Goal: Communication & Community: Answer question/provide support

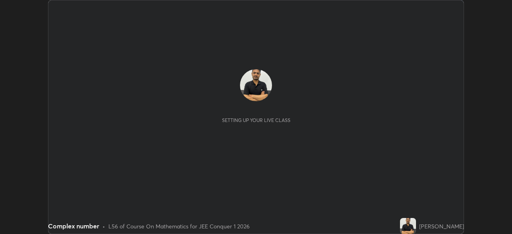
scroll to position [234, 512]
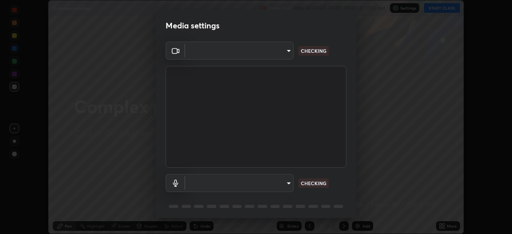
type input "58bb2390f23c468440353df0479802826a2cf34cec2d2474d9d64101ba3878b9"
click at [290, 184] on body "Erase all Complex number Recording WAS SCHEDULED TO START AT 11:55 AM Settings …" at bounding box center [256, 117] width 512 height 234
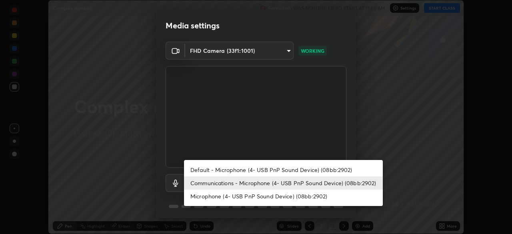
click at [291, 173] on li "Default - Microphone (4- USB PnP Sound Device) (08bb:2902)" at bounding box center [283, 169] width 199 height 13
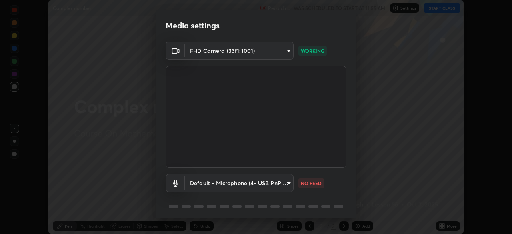
click at [288, 186] on body "Erase all Complex number Recording WAS SCHEDULED TO START AT 11:55 AM Settings …" at bounding box center [256, 117] width 512 height 234
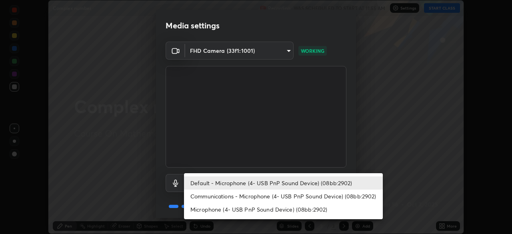
click at [288, 200] on li "Communications - Microphone (4- USB PnP Sound Device) (08bb:2902)" at bounding box center [283, 196] width 199 height 13
type input "communications"
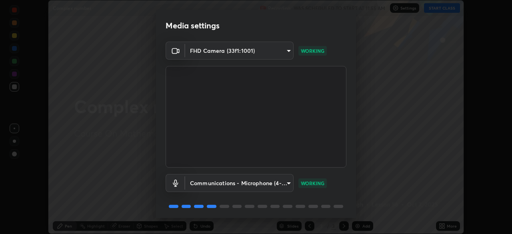
scroll to position [28, 0]
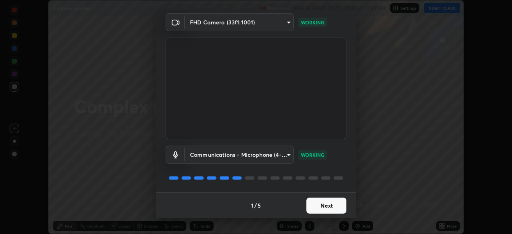
click at [325, 208] on button "Next" at bounding box center [326, 206] width 40 height 16
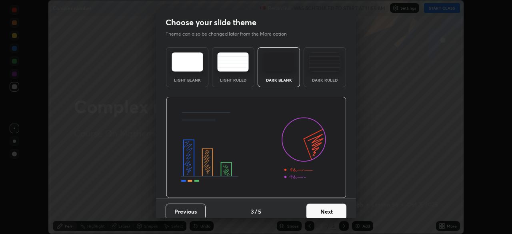
click at [329, 210] on button "Next" at bounding box center [326, 212] width 40 height 16
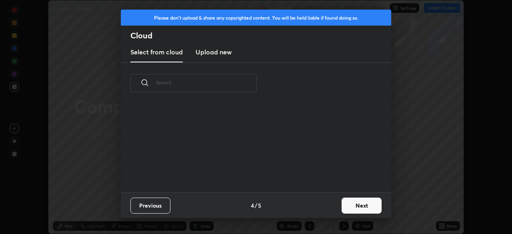
scroll to position [89, 257]
click at [361, 208] on button "Next" at bounding box center [361, 206] width 40 height 16
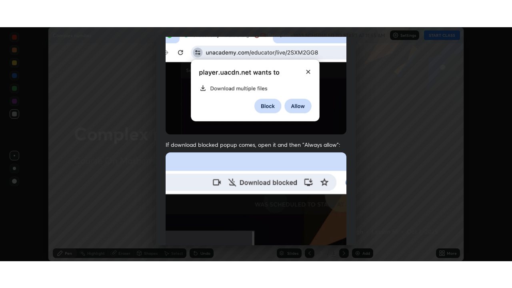
scroll to position [192, 0]
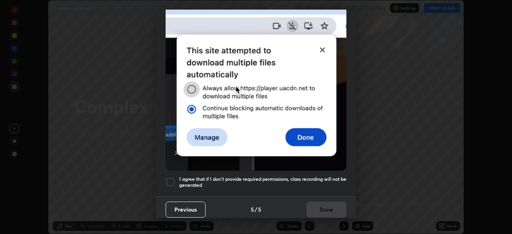
click at [174, 177] on div at bounding box center [171, 182] width 10 height 10
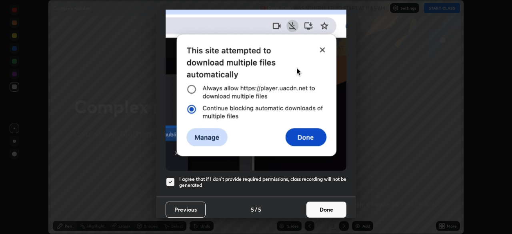
click at [329, 202] on button "Done" at bounding box center [326, 210] width 40 height 16
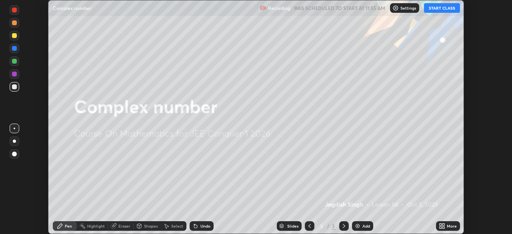
click at [440, 8] on button "START CLASS" at bounding box center [442, 8] width 36 height 10
click at [446, 228] on div "More" at bounding box center [448, 226] width 24 height 10
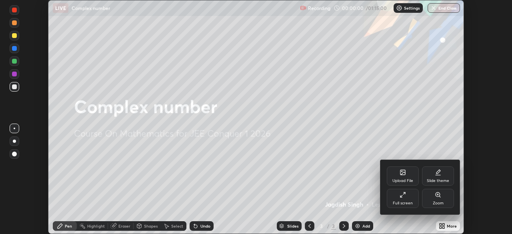
click at [411, 202] on div "Full screen" at bounding box center [403, 203] width 20 height 4
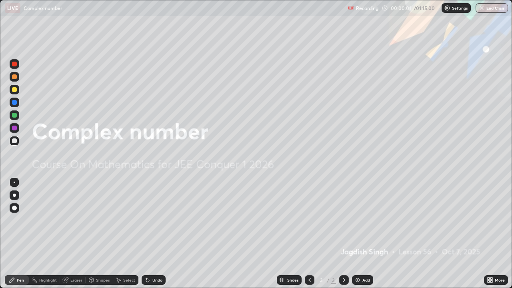
scroll to position [288, 512]
click at [361, 234] on div "Add" at bounding box center [362, 280] width 21 height 10
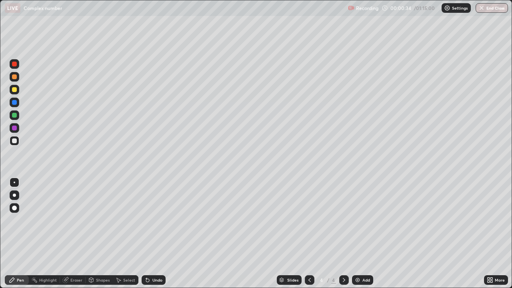
click at [14, 116] on div at bounding box center [14, 115] width 5 height 5
click at [14, 115] on div at bounding box center [14, 115] width 5 height 5
click at [80, 234] on div "Eraser" at bounding box center [76, 280] width 12 height 4
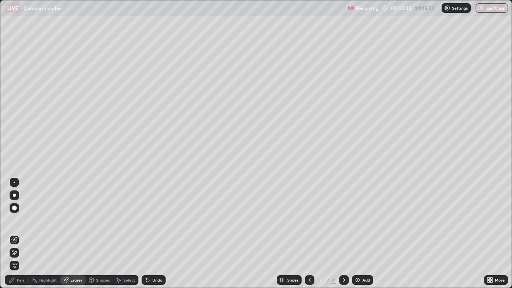
click at [25, 234] on div "Pen" at bounding box center [17, 280] width 24 height 10
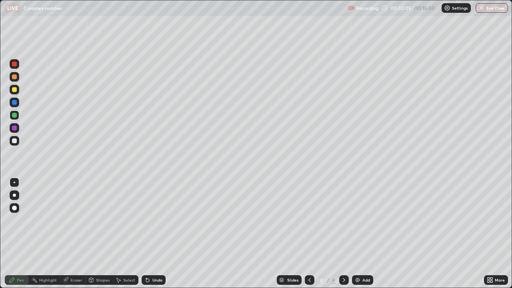
click at [14, 116] on div at bounding box center [14, 115] width 5 height 5
click at [19, 90] on div at bounding box center [15, 90] width 10 height 10
click at [80, 234] on div "Eraser" at bounding box center [76, 280] width 12 height 4
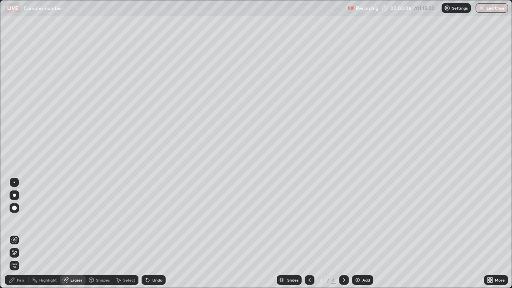
click at [19, 234] on div "Pen" at bounding box center [17, 280] width 24 height 10
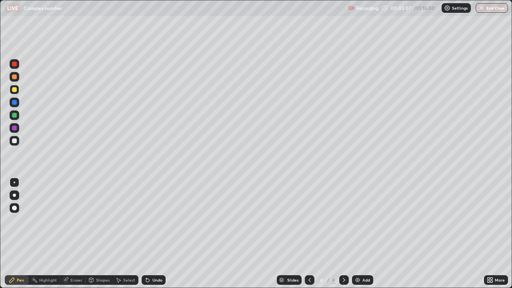
click at [18, 90] on div at bounding box center [15, 90] width 10 height 10
click at [17, 139] on div at bounding box center [15, 141] width 10 height 10
click at [14, 141] on div at bounding box center [14, 140] width 5 height 5
click at [14, 140] on div at bounding box center [14, 140] width 5 height 5
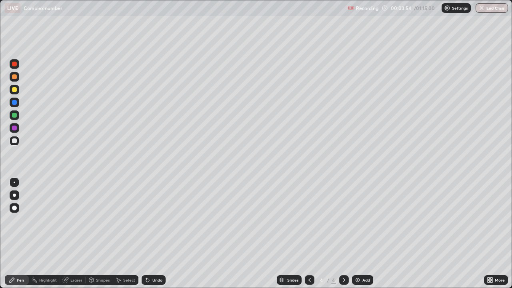
click at [15, 76] on div at bounding box center [14, 76] width 5 height 5
click at [72, 234] on div "Eraser" at bounding box center [76, 280] width 12 height 4
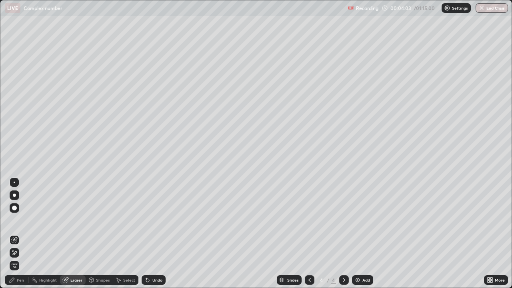
click at [22, 234] on div "Pen" at bounding box center [20, 280] width 7 height 4
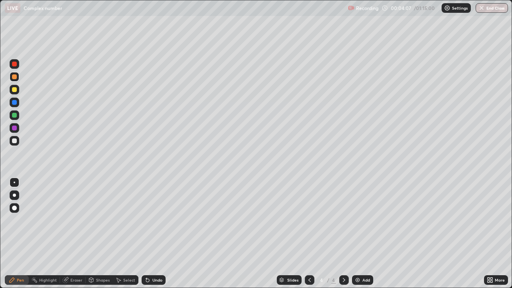
click at [16, 141] on div at bounding box center [14, 140] width 5 height 5
click at [15, 142] on div at bounding box center [14, 140] width 5 height 5
click at [15, 115] on div at bounding box center [14, 115] width 5 height 5
click at [19, 139] on div at bounding box center [15, 141] width 10 height 10
click at [16, 77] on div at bounding box center [14, 76] width 5 height 5
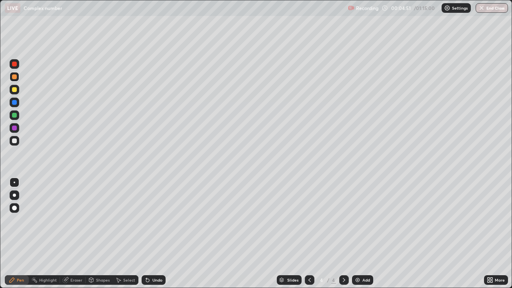
click at [14, 90] on div at bounding box center [14, 89] width 5 height 5
click at [16, 115] on div at bounding box center [14, 115] width 5 height 5
click at [14, 130] on div at bounding box center [14, 128] width 5 height 5
click at [15, 141] on div at bounding box center [14, 140] width 5 height 5
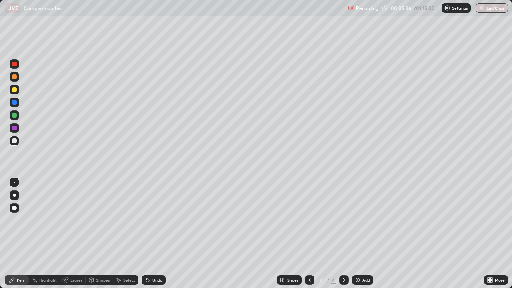
click at [14, 142] on div at bounding box center [14, 140] width 5 height 5
click at [15, 64] on div at bounding box center [14, 64] width 5 height 5
click at [14, 157] on div "Erase all" at bounding box center [14, 144] width 19 height 256
click at [14, 140] on div at bounding box center [14, 140] width 5 height 5
click at [14, 90] on div at bounding box center [14, 89] width 5 height 5
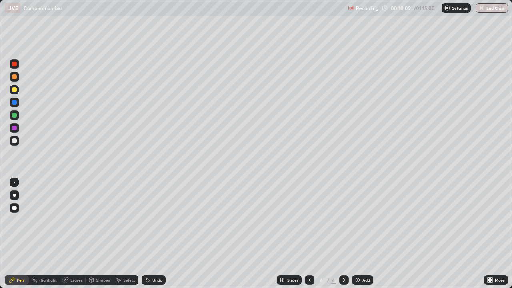
click at [366, 234] on div "Add" at bounding box center [362, 280] width 21 height 10
click at [16, 141] on div at bounding box center [14, 140] width 5 height 5
click at [16, 139] on div at bounding box center [15, 141] width 10 height 10
click at [15, 141] on div at bounding box center [14, 140] width 5 height 5
click at [16, 141] on div at bounding box center [14, 140] width 5 height 5
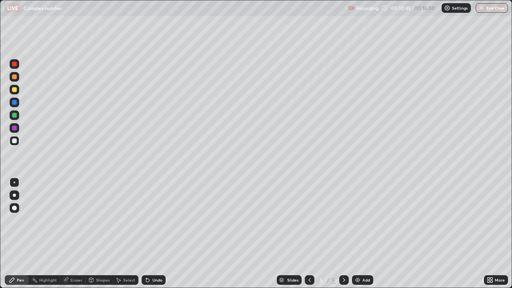
click at [14, 142] on div at bounding box center [14, 140] width 5 height 5
click at [15, 102] on div at bounding box center [14, 102] width 5 height 5
click at [14, 116] on div at bounding box center [14, 115] width 5 height 5
click at [14, 140] on div at bounding box center [14, 140] width 5 height 5
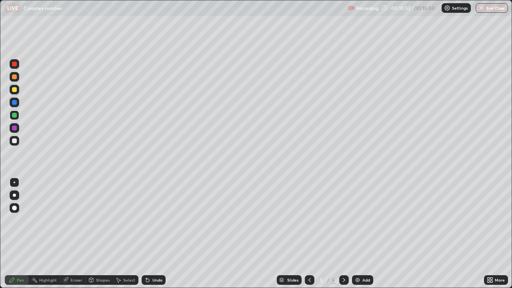
click at [15, 140] on div at bounding box center [14, 140] width 5 height 5
click at [16, 141] on div at bounding box center [14, 140] width 5 height 5
click at [16, 140] on div at bounding box center [14, 140] width 5 height 5
click at [74, 234] on div "Eraser" at bounding box center [76, 280] width 12 height 4
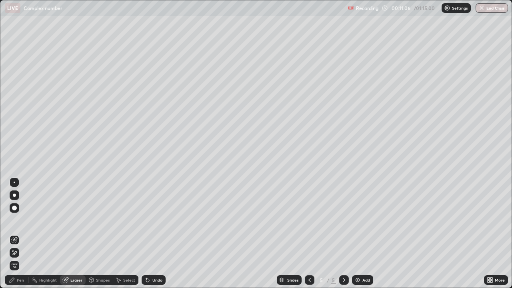
click at [24, 234] on div "Pen" at bounding box center [17, 280] width 24 height 10
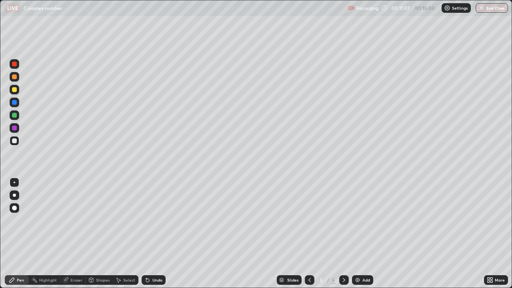
click at [17, 140] on div at bounding box center [15, 141] width 10 height 10
click at [17, 91] on div at bounding box center [15, 90] width 10 height 10
click at [16, 141] on div at bounding box center [14, 140] width 5 height 5
click at [15, 142] on div at bounding box center [14, 140] width 5 height 5
click at [75, 234] on div "Eraser" at bounding box center [76, 280] width 12 height 4
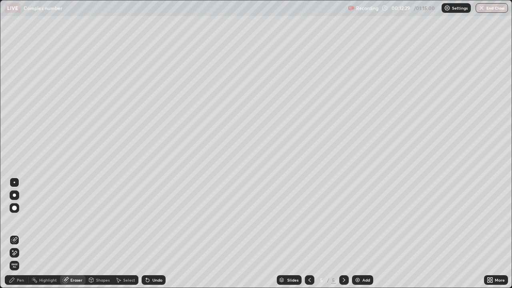
click at [24, 234] on div "Pen" at bounding box center [17, 280] width 24 height 10
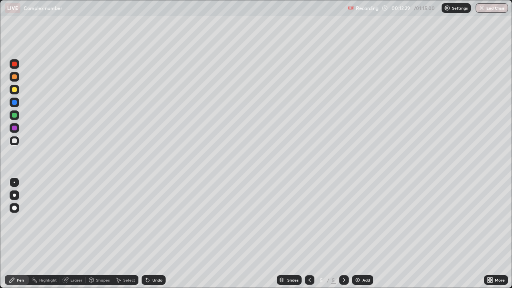
click at [18, 145] on div at bounding box center [15, 140] width 10 height 13
click at [15, 77] on div at bounding box center [14, 76] width 5 height 5
click at [74, 234] on div "Eraser" at bounding box center [73, 280] width 26 height 10
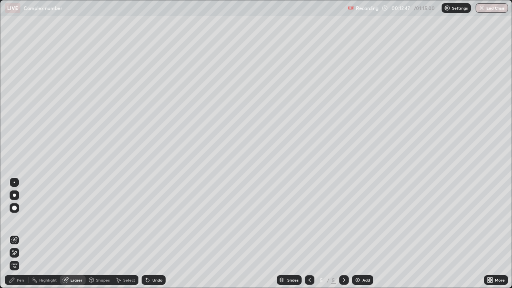
click at [20, 234] on div "Pen" at bounding box center [17, 280] width 24 height 10
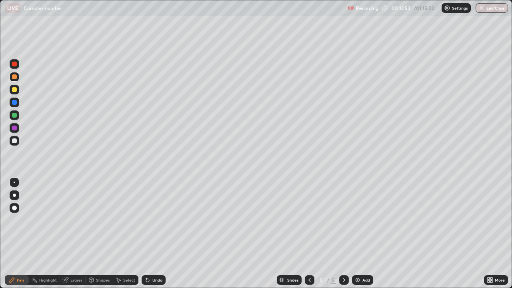
click at [16, 116] on div at bounding box center [14, 115] width 5 height 5
click at [14, 129] on div at bounding box center [14, 128] width 5 height 5
click at [16, 140] on div at bounding box center [14, 140] width 5 height 5
click at [18, 89] on div at bounding box center [15, 90] width 10 height 10
click at [367, 234] on div "Add" at bounding box center [362, 280] width 21 height 10
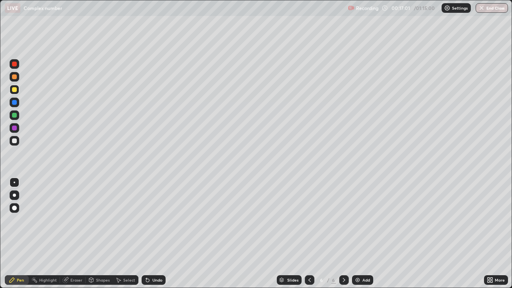
click at [16, 143] on div at bounding box center [15, 141] width 10 height 10
click at [16, 142] on div at bounding box center [14, 140] width 5 height 5
click at [14, 143] on div at bounding box center [14, 140] width 5 height 5
click at [15, 142] on div at bounding box center [14, 140] width 5 height 5
click at [16, 141] on div at bounding box center [14, 140] width 5 height 5
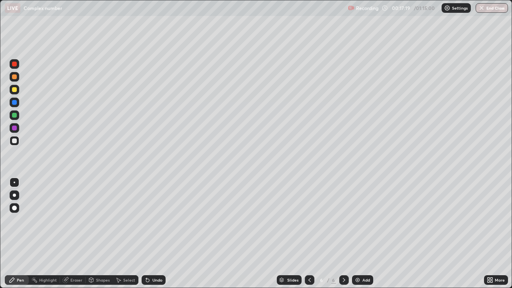
click at [16, 78] on div at bounding box center [14, 76] width 5 height 5
click at [15, 140] on div at bounding box center [14, 140] width 5 height 5
click at [17, 140] on div at bounding box center [15, 141] width 10 height 10
click at [12, 76] on div at bounding box center [14, 76] width 5 height 5
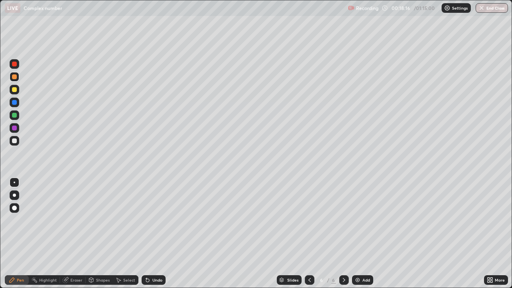
click at [15, 63] on div at bounding box center [14, 64] width 5 height 5
click at [15, 141] on div at bounding box center [14, 140] width 5 height 5
click at [13, 145] on div at bounding box center [15, 141] width 10 height 10
click at [74, 234] on div "Eraser" at bounding box center [73, 280] width 26 height 10
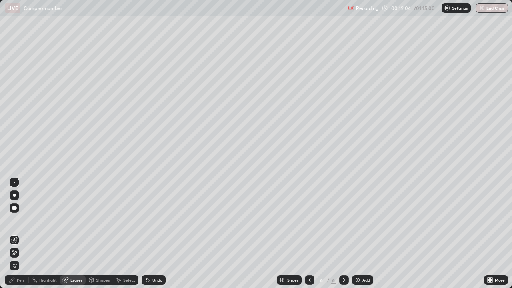
click at [25, 234] on div "Pen" at bounding box center [17, 280] width 24 height 10
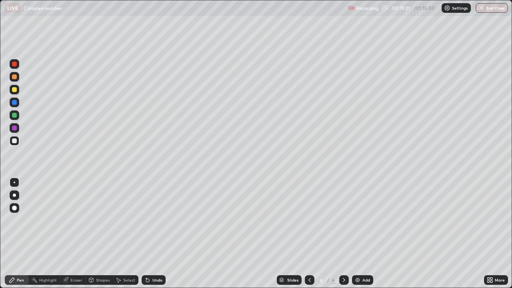
click at [15, 91] on div at bounding box center [14, 89] width 5 height 5
click at [18, 140] on div at bounding box center [15, 141] width 10 height 10
click at [82, 234] on div "Eraser" at bounding box center [73, 280] width 26 height 10
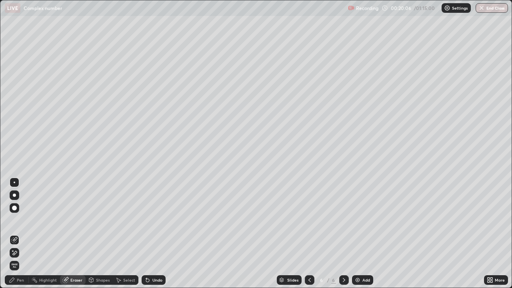
click at [24, 234] on div "Pen" at bounding box center [17, 280] width 24 height 10
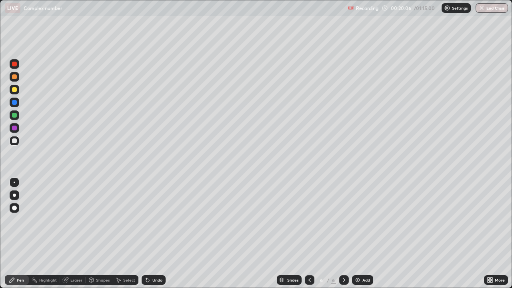
click at [19, 140] on div at bounding box center [15, 141] width 10 height 10
click at [365, 234] on div "Add" at bounding box center [362, 280] width 21 height 10
click at [14, 116] on div at bounding box center [14, 115] width 5 height 5
click at [14, 140] on div at bounding box center [14, 140] width 5 height 5
click at [79, 234] on div "Eraser" at bounding box center [73, 280] width 26 height 10
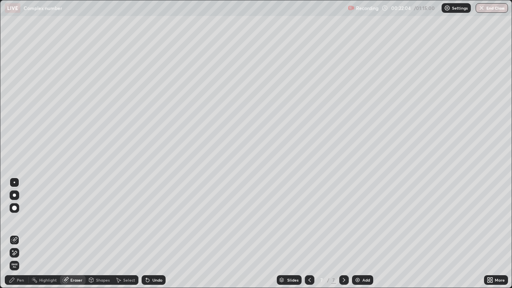
click at [23, 234] on div "Pen" at bounding box center [20, 280] width 7 height 4
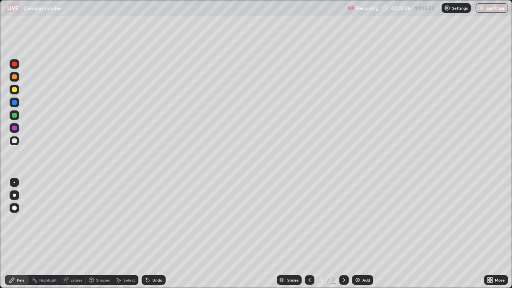
click at [79, 234] on div "Eraser" at bounding box center [76, 280] width 12 height 4
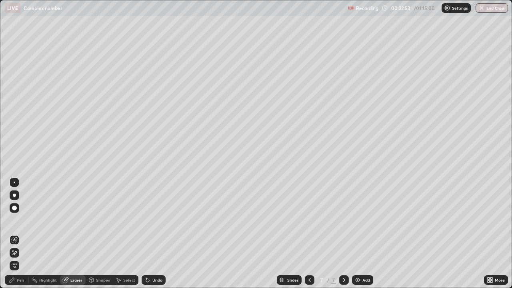
click at [20, 234] on div "Pen" at bounding box center [17, 280] width 24 height 10
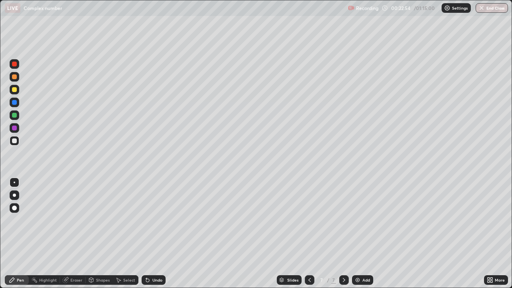
click at [18, 143] on div at bounding box center [15, 141] width 10 height 10
click at [14, 140] on div at bounding box center [14, 140] width 5 height 5
click at [12, 140] on div at bounding box center [14, 140] width 5 height 5
click at [68, 234] on icon at bounding box center [65, 280] width 6 height 6
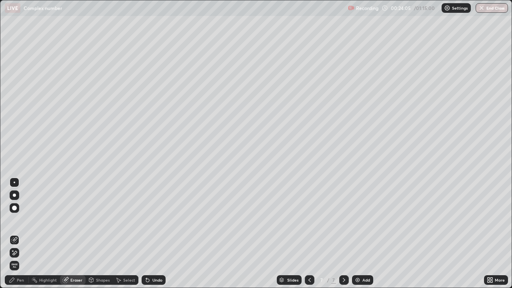
click at [21, 234] on div "Pen" at bounding box center [17, 280] width 24 height 10
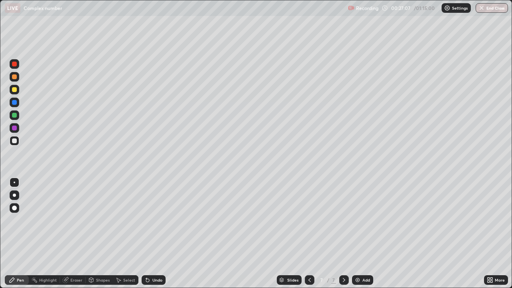
click at [355, 234] on img at bounding box center [357, 280] width 6 height 6
click at [16, 141] on div at bounding box center [14, 140] width 5 height 5
click at [15, 142] on div at bounding box center [14, 140] width 5 height 5
click at [80, 234] on div "Eraser" at bounding box center [76, 280] width 12 height 4
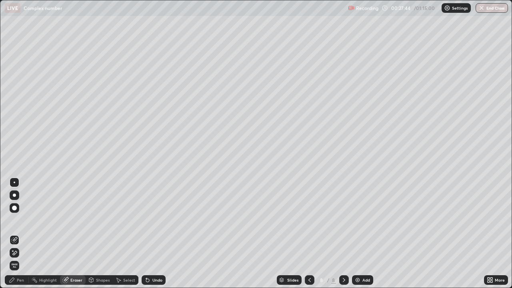
click at [22, 234] on div "Pen" at bounding box center [20, 280] width 7 height 4
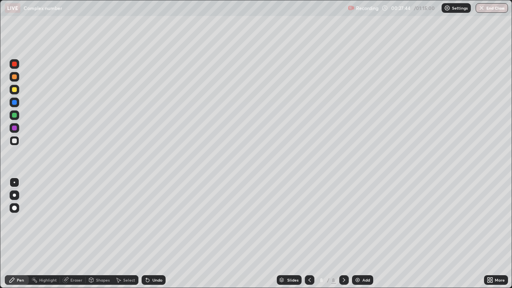
click at [14, 141] on div at bounding box center [14, 140] width 5 height 5
click at [14, 142] on div at bounding box center [14, 140] width 5 height 5
click at [73, 234] on div "Eraser" at bounding box center [73, 280] width 26 height 10
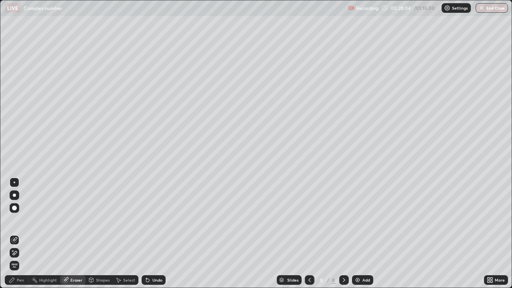
click at [20, 234] on div "Pen" at bounding box center [20, 280] width 7 height 4
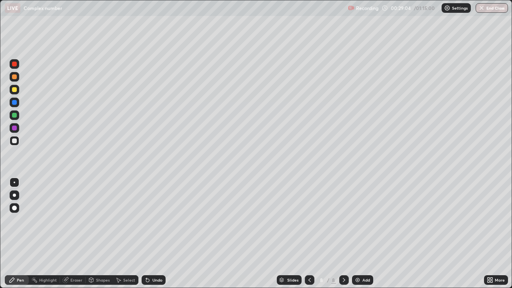
click at [14, 140] on div at bounding box center [14, 140] width 5 height 5
click at [14, 115] on div at bounding box center [14, 115] width 5 height 5
click at [15, 104] on div at bounding box center [14, 102] width 5 height 5
click at [15, 129] on div at bounding box center [14, 128] width 5 height 5
click at [70, 234] on div "Eraser" at bounding box center [76, 280] width 12 height 4
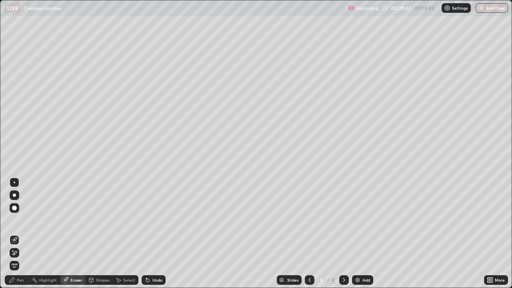
click at [18, 234] on div "Pen" at bounding box center [17, 280] width 24 height 10
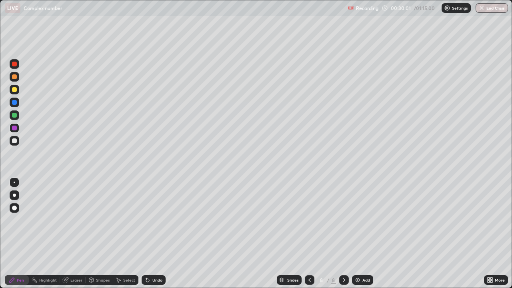
click at [15, 115] on div at bounding box center [14, 115] width 5 height 5
click at [75, 234] on div "Eraser" at bounding box center [76, 280] width 12 height 4
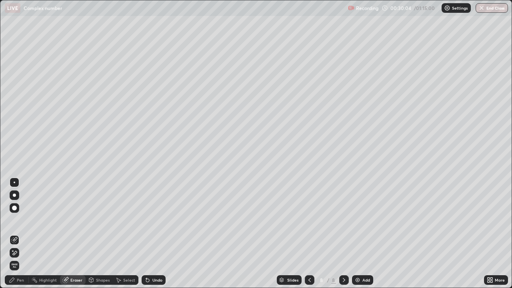
click at [23, 234] on div "Pen" at bounding box center [20, 280] width 7 height 4
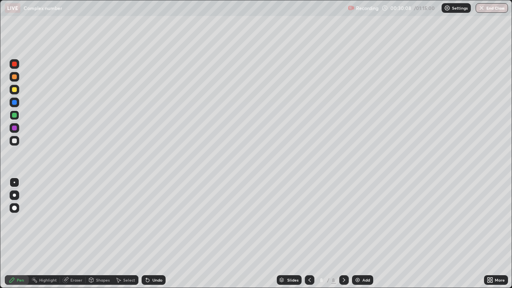
click at [14, 104] on div at bounding box center [14, 102] width 5 height 5
click at [16, 143] on div at bounding box center [14, 140] width 5 height 5
click at [15, 77] on div at bounding box center [14, 76] width 5 height 5
click at [68, 234] on div "Eraser" at bounding box center [73, 280] width 26 height 10
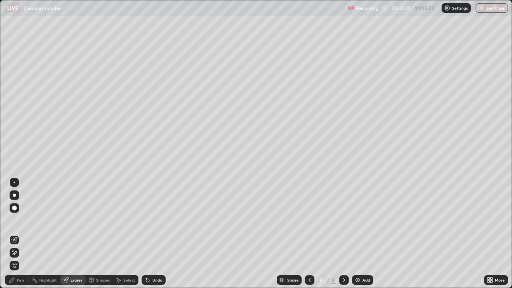
click at [21, 234] on div "Pen" at bounding box center [17, 280] width 24 height 10
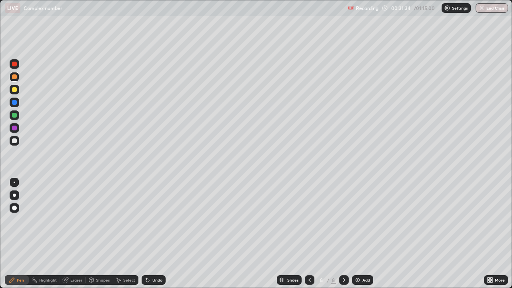
click at [16, 102] on div at bounding box center [14, 102] width 5 height 5
click at [14, 65] on div at bounding box center [14, 64] width 5 height 5
click at [13, 140] on div at bounding box center [14, 140] width 5 height 5
click at [15, 141] on div at bounding box center [14, 140] width 5 height 5
click at [367, 234] on div "Add" at bounding box center [362, 280] width 21 height 10
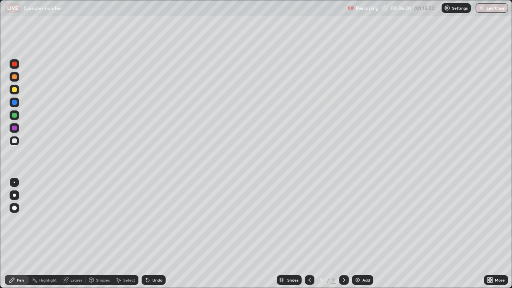
click at [15, 144] on div at bounding box center [15, 141] width 10 height 10
click at [14, 142] on div at bounding box center [14, 140] width 5 height 5
click at [81, 234] on div "Eraser" at bounding box center [76, 280] width 12 height 4
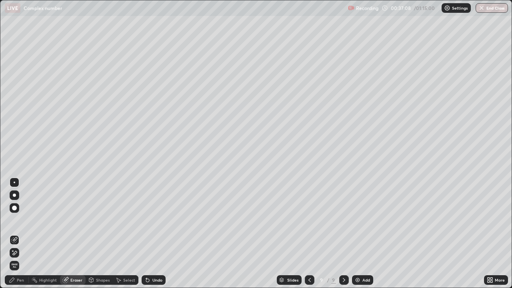
click at [18, 234] on div "Pen" at bounding box center [20, 280] width 7 height 4
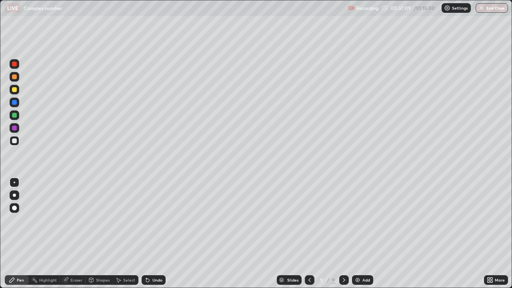
click at [18, 141] on div at bounding box center [15, 141] width 10 height 10
click at [14, 77] on div at bounding box center [14, 76] width 5 height 5
click at [16, 141] on div at bounding box center [14, 140] width 5 height 5
click at [14, 140] on div at bounding box center [14, 140] width 5 height 5
click at [74, 234] on div "Eraser" at bounding box center [73, 280] width 26 height 10
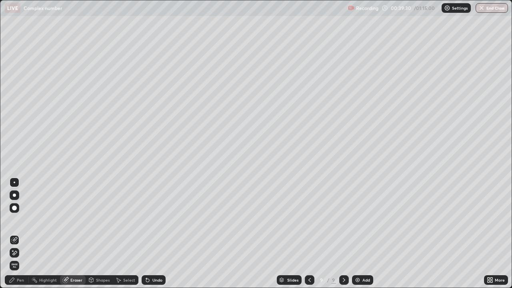
click at [23, 234] on div "Pen" at bounding box center [20, 280] width 7 height 4
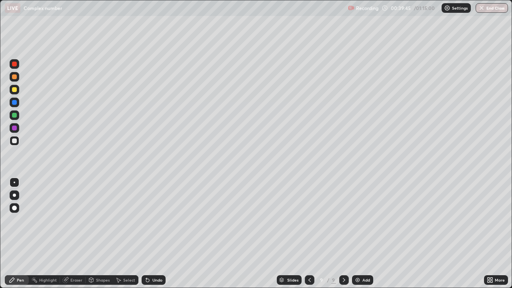
click at [16, 115] on div at bounding box center [14, 115] width 5 height 5
click at [74, 234] on div "Eraser" at bounding box center [73, 280] width 26 height 10
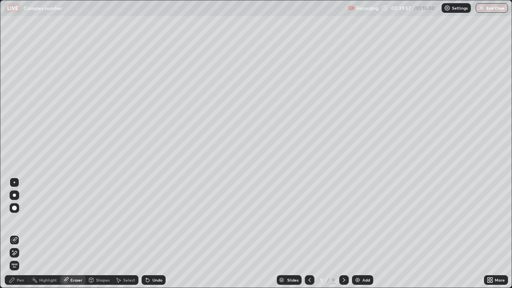
click at [20, 234] on div "Pen" at bounding box center [20, 280] width 7 height 4
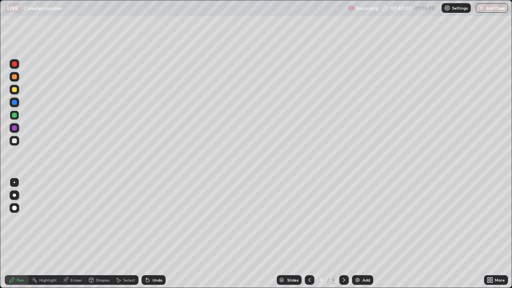
click at [16, 143] on div at bounding box center [14, 140] width 5 height 5
click at [18, 130] on div at bounding box center [15, 128] width 10 height 10
click at [15, 141] on div at bounding box center [14, 140] width 5 height 5
click at [14, 117] on div at bounding box center [14, 115] width 5 height 5
click at [18, 142] on div at bounding box center [15, 141] width 10 height 10
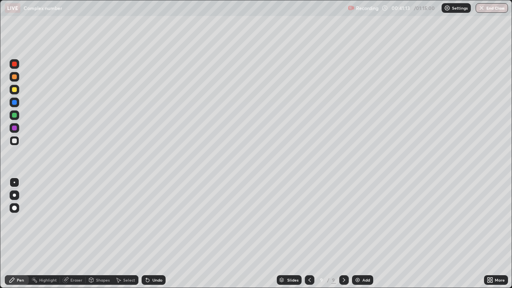
click at [79, 234] on div "Eraser" at bounding box center [76, 280] width 12 height 4
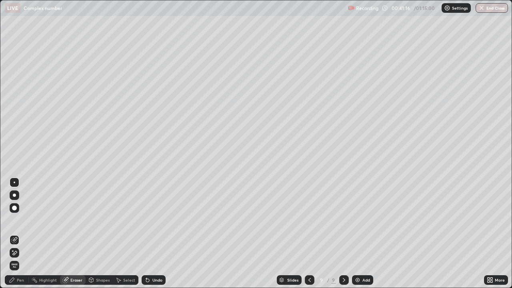
click at [23, 234] on div "Pen" at bounding box center [20, 280] width 7 height 4
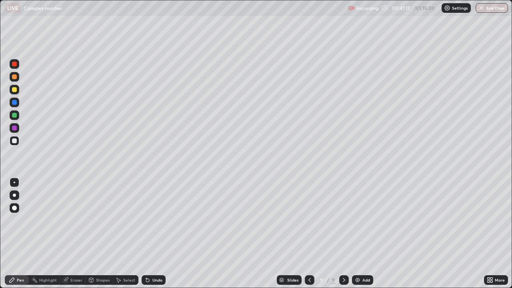
click at [18, 142] on div at bounding box center [15, 141] width 10 height 10
click at [287, 234] on div "Slides" at bounding box center [292, 280] width 11 height 4
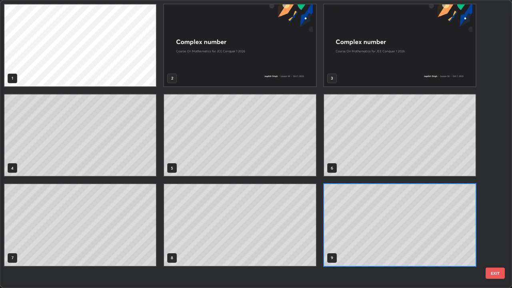
scroll to position [285, 507]
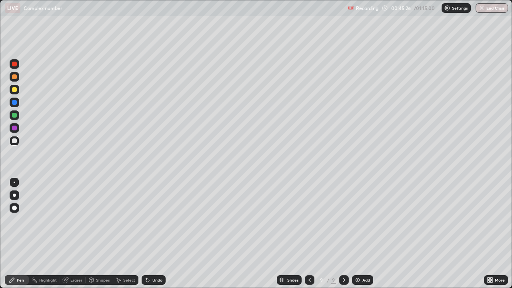
click at [15, 129] on div at bounding box center [14, 128] width 5 height 5
click at [15, 63] on div at bounding box center [14, 64] width 5 height 5
click at [366, 234] on div "Add" at bounding box center [362, 280] width 21 height 10
click at [14, 141] on div at bounding box center [14, 140] width 5 height 5
click at [65, 234] on icon at bounding box center [65, 279] width 5 height 5
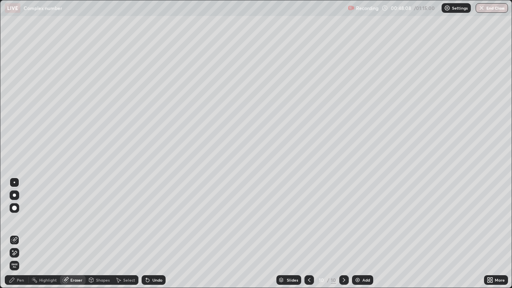
click at [26, 234] on div "Pen" at bounding box center [17, 280] width 24 height 10
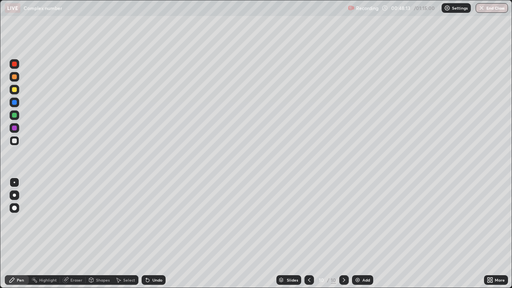
click at [14, 142] on div at bounding box center [14, 140] width 5 height 5
click at [310, 234] on icon at bounding box center [309, 280] width 6 height 6
click at [343, 234] on icon at bounding box center [344, 280] width 6 height 6
click at [14, 140] on div at bounding box center [14, 140] width 5 height 5
click at [74, 234] on div "Eraser" at bounding box center [73, 280] width 26 height 10
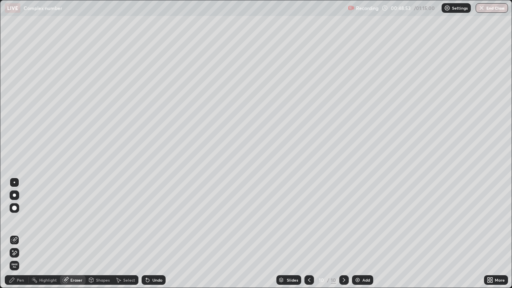
click at [24, 234] on div "Pen" at bounding box center [17, 280] width 24 height 10
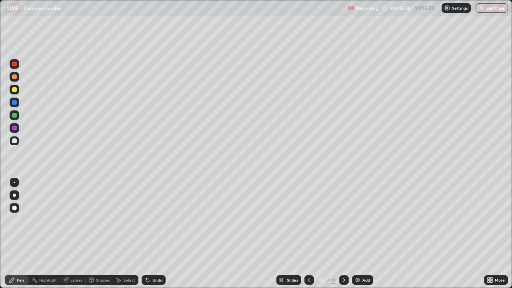
click at [308, 234] on icon at bounding box center [309, 280] width 6 height 6
click at [339, 234] on div at bounding box center [344, 280] width 10 height 10
click at [308, 234] on icon at bounding box center [309, 280] width 6 height 6
click at [343, 234] on icon at bounding box center [344, 280] width 6 height 6
click at [14, 114] on div at bounding box center [14, 115] width 5 height 5
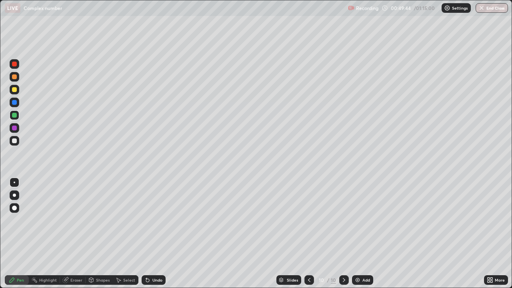
click at [91, 234] on icon at bounding box center [91, 280] width 0 height 3
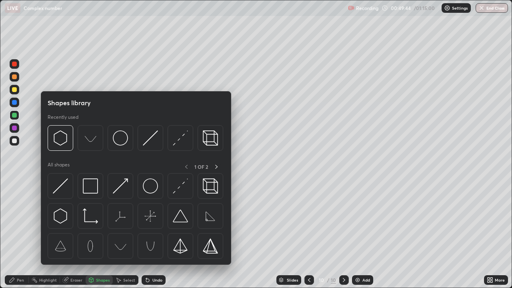
click at [78, 234] on div "Eraser" at bounding box center [76, 280] width 12 height 4
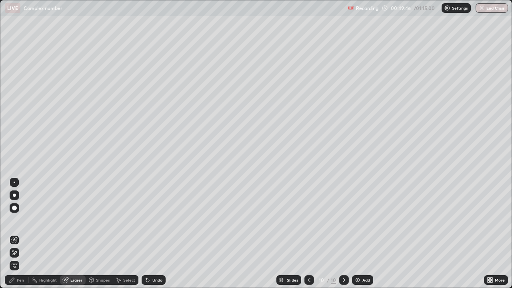
click at [24, 234] on div "Pen" at bounding box center [17, 280] width 24 height 10
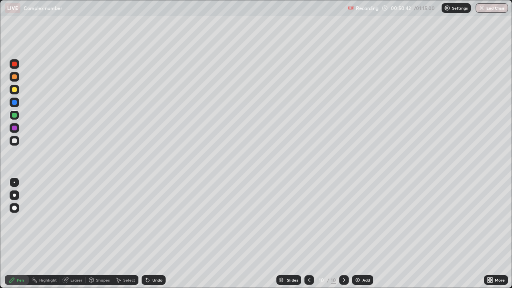
click at [14, 142] on div at bounding box center [14, 140] width 5 height 5
click at [80, 234] on div "Eraser" at bounding box center [76, 280] width 12 height 4
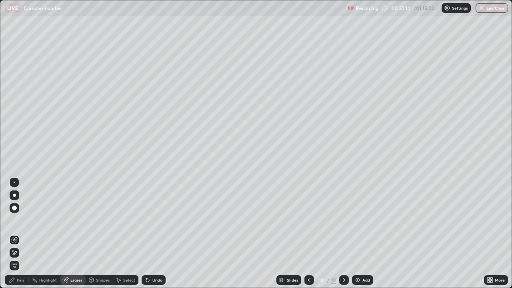
click at [20, 234] on div "Pen" at bounding box center [20, 280] width 7 height 4
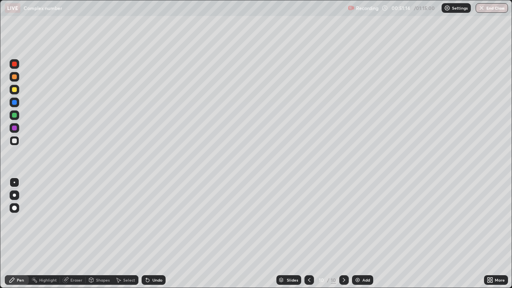
click at [17, 142] on div at bounding box center [15, 141] width 10 height 10
click at [17, 89] on div at bounding box center [15, 90] width 10 height 10
click at [367, 234] on div "Add" at bounding box center [362, 280] width 21 height 10
click at [18, 143] on div at bounding box center [15, 141] width 10 height 10
click at [69, 234] on div "Eraser" at bounding box center [73, 280] width 26 height 10
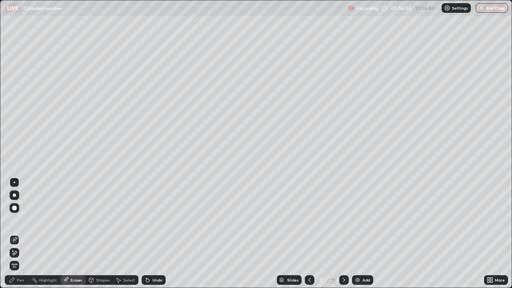
click at [23, 234] on div "Pen" at bounding box center [17, 280] width 24 height 10
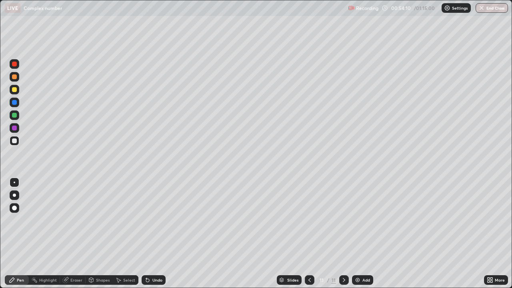
click at [16, 114] on div at bounding box center [14, 115] width 5 height 5
click at [14, 142] on div at bounding box center [14, 140] width 5 height 5
click at [15, 139] on div at bounding box center [14, 140] width 5 height 5
click at [16, 141] on div at bounding box center [14, 140] width 5 height 5
click at [15, 141] on div at bounding box center [14, 140] width 5 height 5
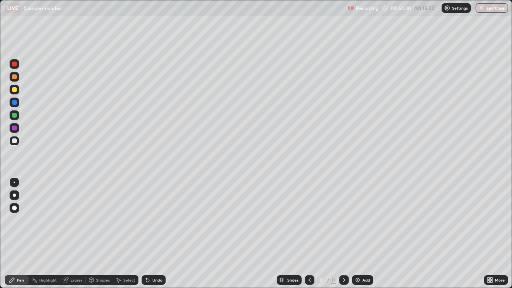
click at [15, 141] on div at bounding box center [14, 140] width 5 height 5
click at [18, 90] on div at bounding box center [15, 90] width 10 height 10
click at [15, 142] on div at bounding box center [14, 140] width 5 height 5
click at [18, 114] on div at bounding box center [15, 115] width 10 height 10
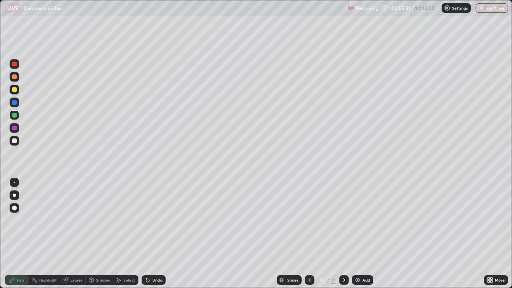
click at [17, 127] on div at bounding box center [15, 128] width 10 height 10
click at [17, 141] on div at bounding box center [15, 141] width 10 height 10
click at [19, 140] on div at bounding box center [15, 141] width 10 height 10
click at [15, 92] on div at bounding box center [14, 89] width 5 height 5
click at [14, 141] on div at bounding box center [14, 140] width 5 height 5
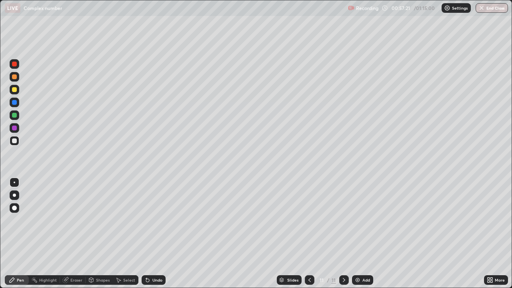
click at [74, 234] on div "Eraser" at bounding box center [73, 280] width 26 height 10
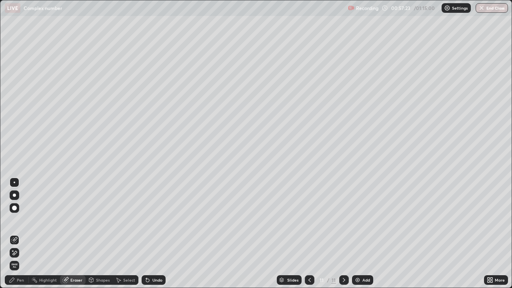
click at [20, 234] on div "Pen" at bounding box center [17, 280] width 24 height 10
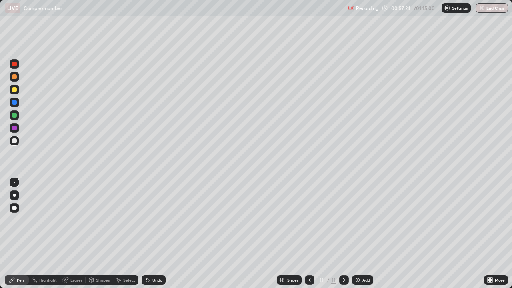
click at [14, 145] on div at bounding box center [15, 141] width 10 height 10
click at [17, 142] on div at bounding box center [15, 141] width 10 height 10
click at [324, 234] on div "11 / 11" at bounding box center [326, 279] width 18 height 7
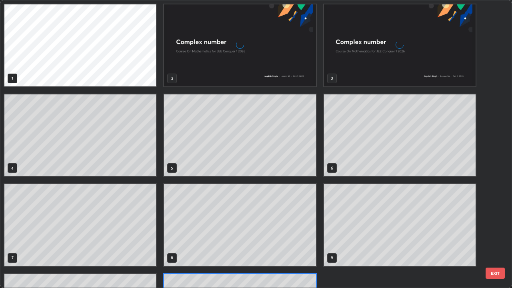
click at [334, 234] on div "1 2 3 4 5 6 7 8 9 10 11" at bounding box center [248, 143] width 497 height 287
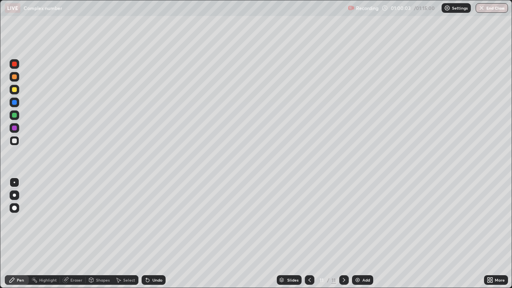
click at [18, 114] on div at bounding box center [15, 115] width 10 height 10
click at [369, 234] on div "Add" at bounding box center [362, 280] width 21 height 10
click at [16, 142] on div at bounding box center [14, 140] width 5 height 5
click at [16, 141] on div at bounding box center [14, 140] width 5 height 5
click at [15, 141] on div at bounding box center [14, 140] width 5 height 5
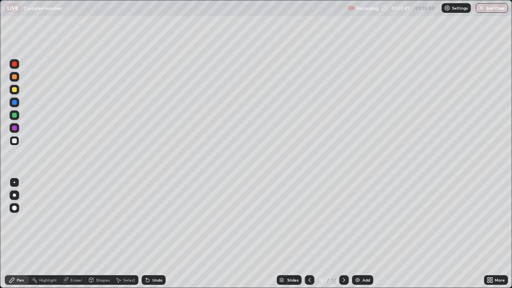
click at [16, 103] on div at bounding box center [14, 102] width 5 height 5
click at [16, 89] on div at bounding box center [14, 89] width 5 height 5
click at [16, 117] on div at bounding box center [14, 115] width 5 height 5
click at [69, 234] on div "Eraser" at bounding box center [73, 280] width 26 height 10
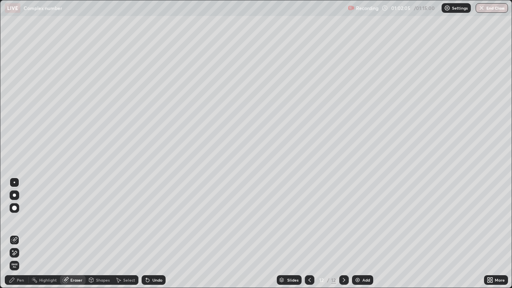
click at [22, 234] on div "Pen" at bounding box center [17, 280] width 24 height 10
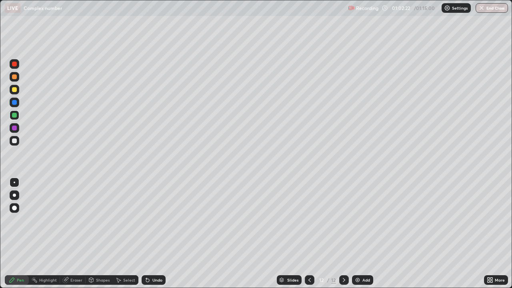
click at [15, 127] on div at bounding box center [14, 128] width 5 height 5
click at [76, 234] on div "Eraser" at bounding box center [76, 280] width 12 height 4
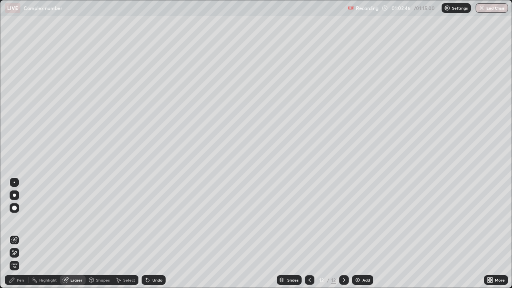
click at [23, 234] on div "Pen" at bounding box center [17, 280] width 24 height 10
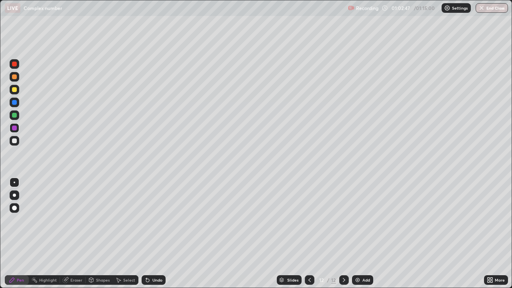
click at [16, 144] on div at bounding box center [15, 141] width 10 height 10
click at [16, 139] on div at bounding box center [14, 140] width 5 height 5
click at [77, 234] on div "Eraser" at bounding box center [76, 280] width 12 height 4
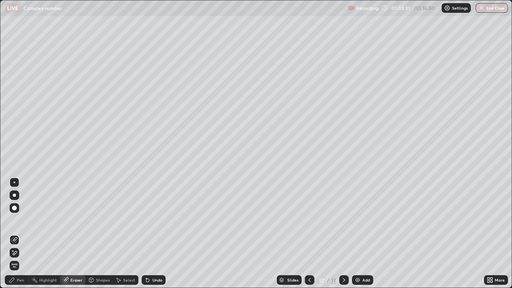
click at [23, 234] on div "Pen" at bounding box center [17, 280] width 24 height 10
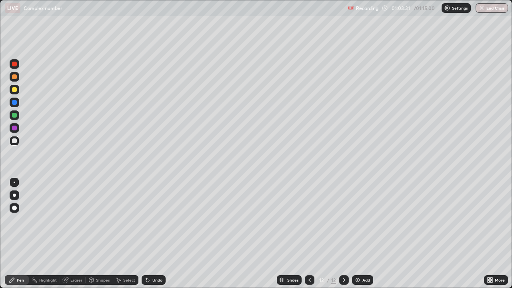
click at [15, 144] on div at bounding box center [15, 141] width 10 height 10
click at [18, 90] on div at bounding box center [15, 90] width 10 height 10
click at [81, 234] on div "Eraser" at bounding box center [76, 280] width 12 height 4
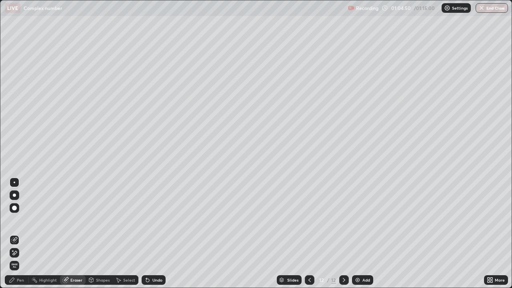
click at [20, 234] on div "Pen" at bounding box center [20, 280] width 7 height 4
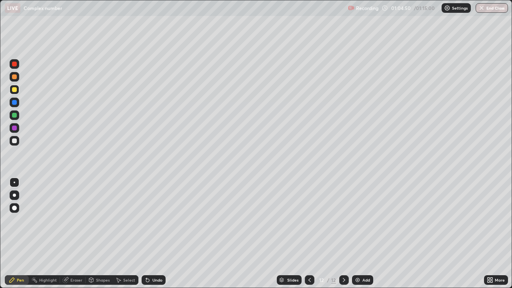
click at [17, 144] on div at bounding box center [15, 141] width 10 height 10
click at [14, 142] on div at bounding box center [14, 140] width 5 height 5
click at [318, 234] on div "12" at bounding box center [321, 279] width 8 height 5
click at [344, 234] on icon at bounding box center [344, 280] width 6 height 6
click at [77, 234] on div "Eraser" at bounding box center [76, 280] width 12 height 4
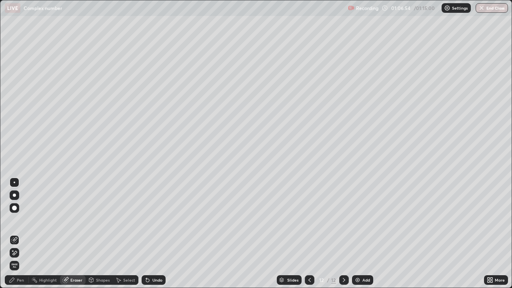
click at [22, 234] on div "Pen" at bounding box center [17, 280] width 24 height 10
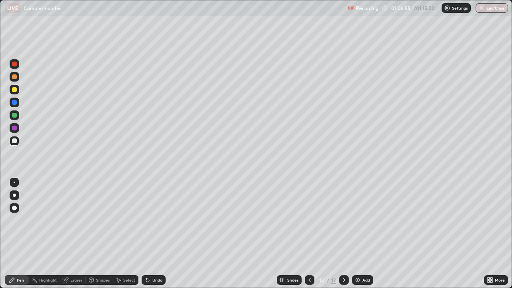
click at [16, 144] on div at bounding box center [15, 141] width 10 height 10
click at [78, 234] on div "Eraser" at bounding box center [73, 280] width 26 height 10
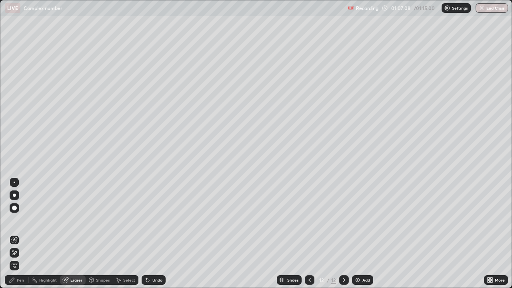
click at [19, 234] on div "Pen" at bounding box center [20, 280] width 7 height 4
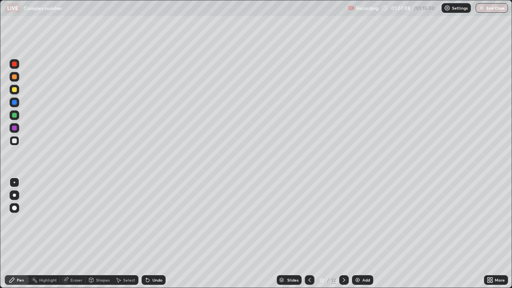
click at [15, 141] on div at bounding box center [14, 140] width 5 height 5
click at [18, 91] on div at bounding box center [15, 90] width 10 height 10
click at [72, 234] on div "Eraser" at bounding box center [76, 280] width 12 height 4
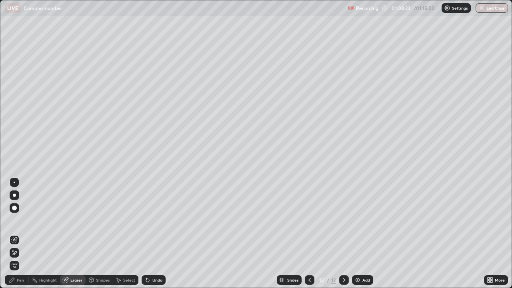
click at [23, 234] on div "Pen" at bounding box center [20, 280] width 7 height 4
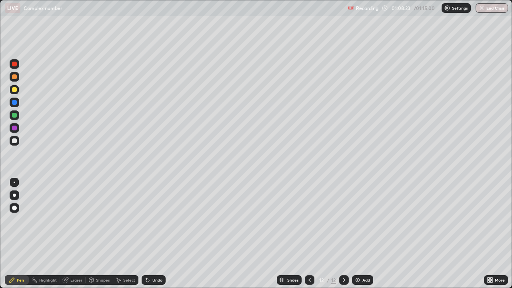
click at [18, 140] on div at bounding box center [15, 141] width 10 height 10
click at [75, 234] on div "Eraser" at bounding box center [73, 280] width 26 height 10
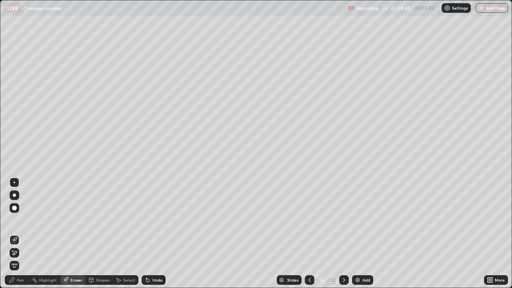
click at [23, 234] on div "Pen" at bounding box center [20, 280] width 7 height 4
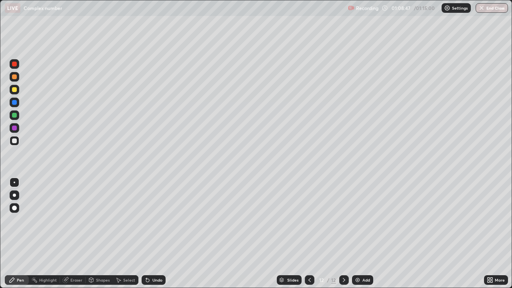
click at [18, 92] on div at bounding box center [15, 90] width 10 height 10
click at [367, 234] on div "Add" at bounding box center [366, 280] width 8 height 4
click at [15, 141] on div at bounding box center [14, 140] width 5 height 5
click at [16, 142] on div at bounding box center [14, 140] width 5 height 5
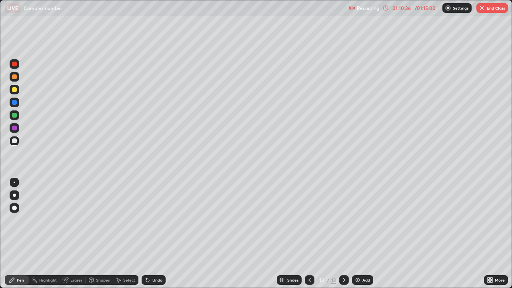
click at [78, 234] on div "Eraser" at bounding box center [76, 280] width 12 height 4
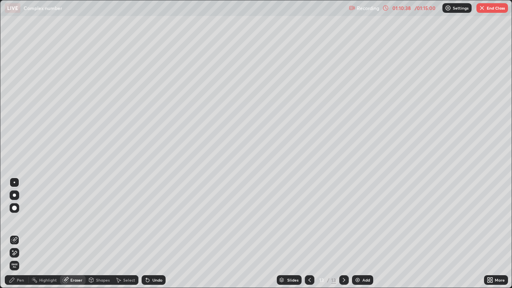
click at [23, 234] on div "Pen" at bounding box center [17, 280] width 24 height 10
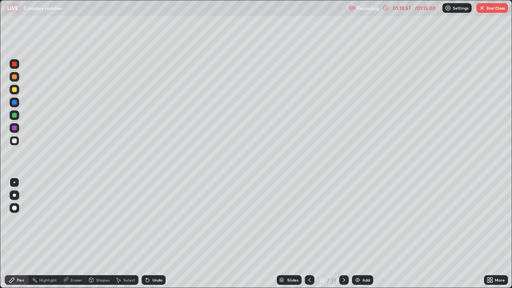
click at [15, 142] on div at bounding box center [14, 140] width 5 height 5
click at [68, 234] on div "Eraser" at bounding box center [73, 280] width 26 height 10
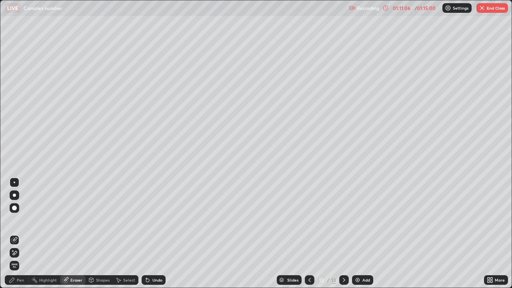
click at [22, 234] on div "Pen" at bounding box center [20, 280] width 7 height 4
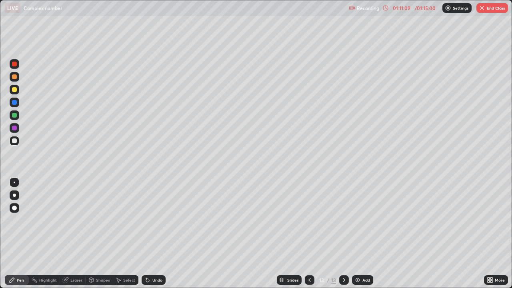
click at [72, 234] on div "Eraser" at bounding box center [73, 280] width 26 height 10
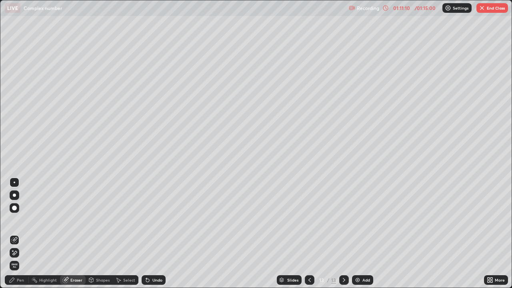
click at [20, 234] on div "Pen" at bounding box center [17, 280] width 24 height 10
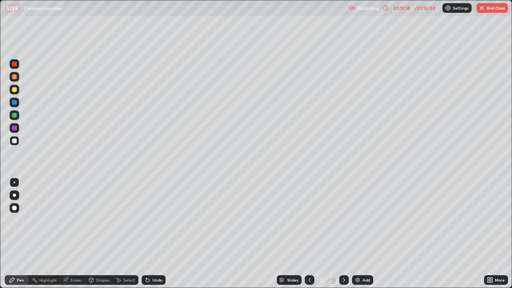
click at [11, 138] on div at bounding box center [15, 141] width 10 height 10
click at [18, 90] on div at bounding box center [15, 90] width 10 height 10
click at [13, 115] on div at bounding box center [14, 115] width 5 height 5
click at [14, 141] on div at bounding box center [14, 140] width 5 height 5
click at [10, 181] on div at bounding box center [15, 183] width 10 height 10
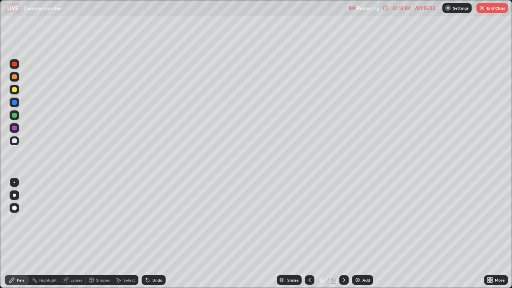
click at [76, 234] on div "Eraser" at bounding box center [76, 280] width 12 height 4
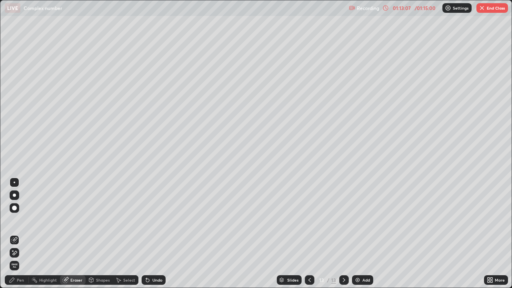
click at [24, 234] on div "Pen" at bounding box center [17, 280] width 24 height 10
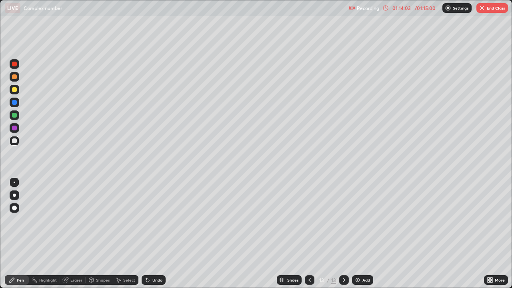
click at [79, 234] on div "Eraser" at bounding box center [76, 280] width 12 height 4
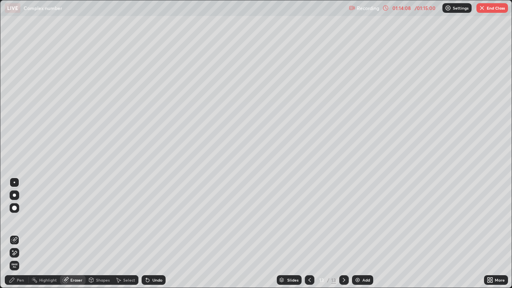
click at [24, 234] on div "Pen" at bounding box center [17, 280] width 24 height 10
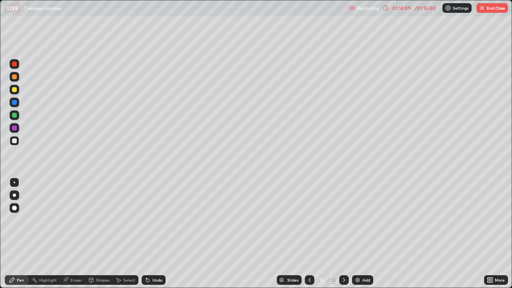
click at [16, 114] on div at bounding box center [14, 115] width 5 height 5
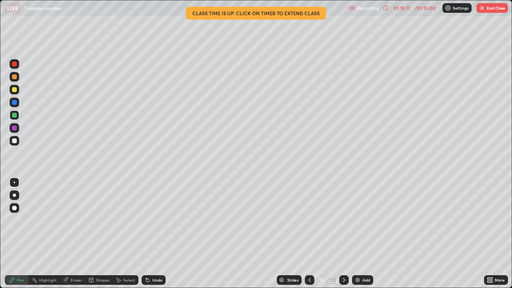
click at [18, 142] on div at bounding box center [15, 141] width 10 height 10
click at [75, 234] on div "Eraser" at bounding box center [76, 280] width 12 height 4
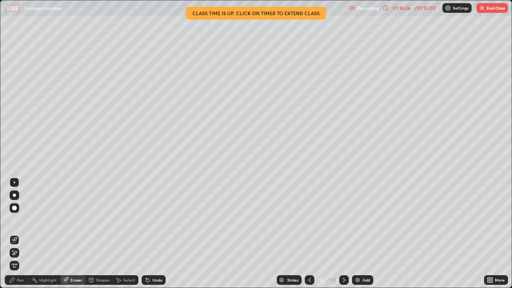
click at [20, 234] on div "Pen" at bounding box center [20, 280] width 7 height 4
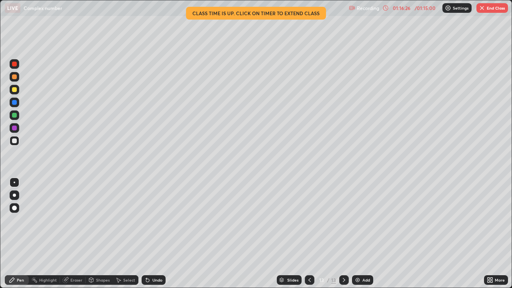
click at [18, 142] on div at bounding box center [15, 141] width 10 height 10
click at [14, 140] on div at bounding box center [14, 140] width 5 height 5
click at [497, 8] on button "End Class" at bounding box center [492, 8] width 32 height 10
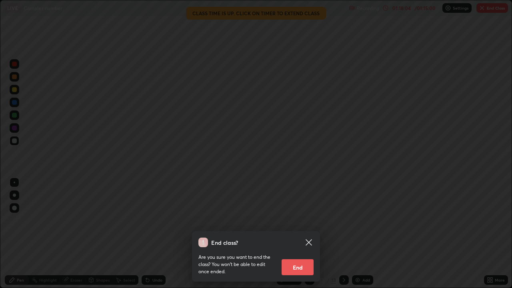
click at [300, 234] on button "End" at bounding box center [297, 267] width 32 height 16
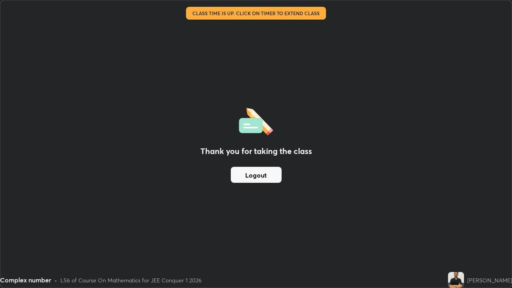
click at [273, 177] on button "Logout" at bounding box center [256, 175] width 51 height 16
click at [272, 179] on button "Logout" at bounding box center [256, 175] width 51 height 16
click at [272, 182] on button "Logout" at bounding box center [256, 175] width 51 height 16
